Goal: Task Accomplishment & Management: Manage account settings

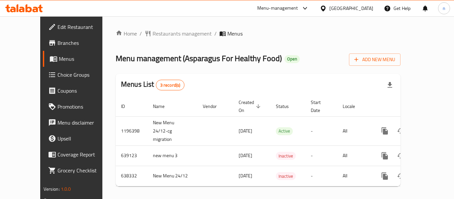
click at [304, 8] on icon at bounding box center [305, 8] width 8 height 8
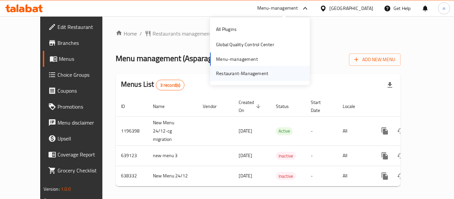
click at [246, 75] on div "Restaurant-Management" at bounding box center [242, 73] width 52 height 7
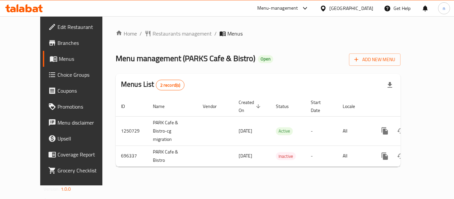
click at [303, 7] on icon at bounding box center [305, 8] width 8 height 8
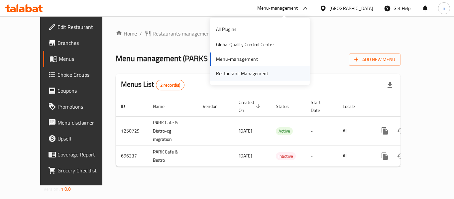
click at [237, 75] on div "Restaurant-Management" at bounding box center [242, 73] width 52 height 7
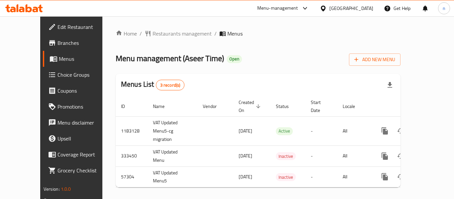
click at [325, 7] on icon at bounding box center [322, 8] width 5 height 6
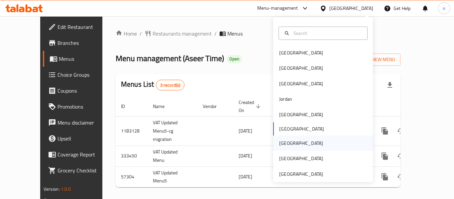
click at [279, 145] on div "[GEOGRAPHIC_DATA]" at bounding box center [301, 142] width 44 height 7
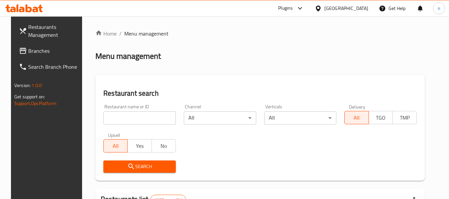
click at [304, 9] on icon at bounding box center [300, 8] width 8 height 8
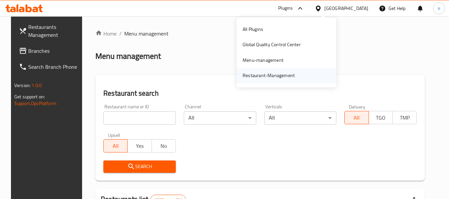
click at [274, 72] on div "Restaurant-Management" at bounding box center [268, 75] width 52 height 7
